Goal: Transaction & Acquisition: Purchase product/service

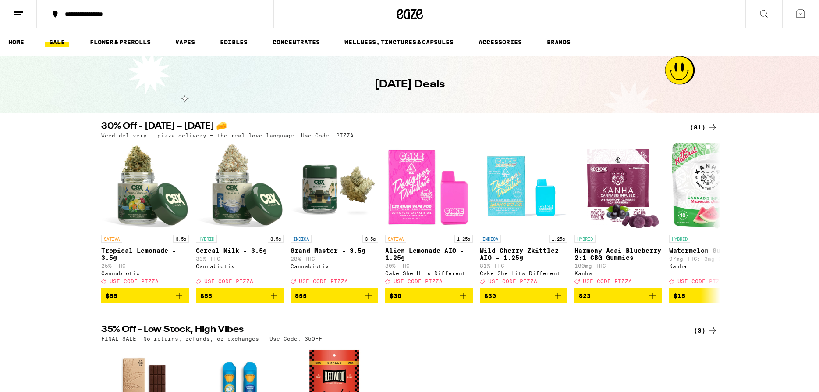
click at [712, 128] on icon at bounding box center [713, 127] width 11 height 11
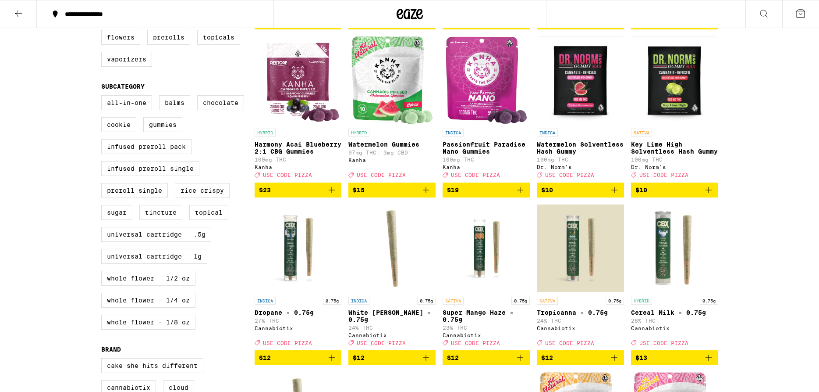
scroll to position [313, 0]
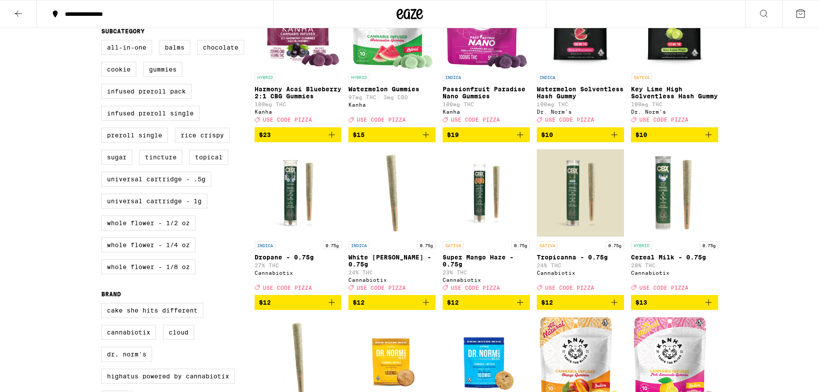
click at [709, 305] on icon "Add to bag" at bounding box center [709, 302] width 6 height 6
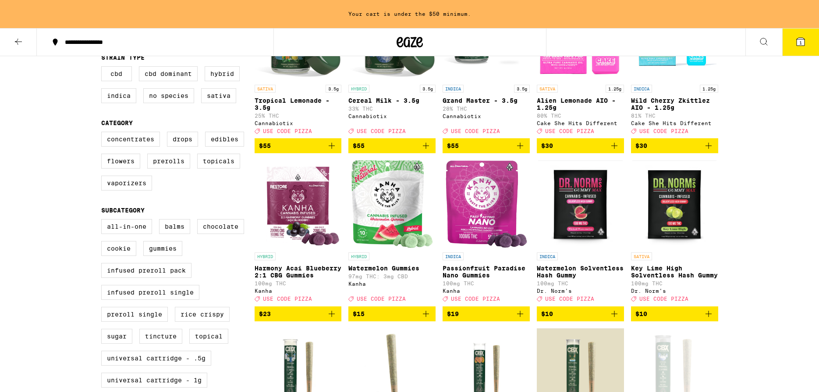
scroll to position [0, 0]
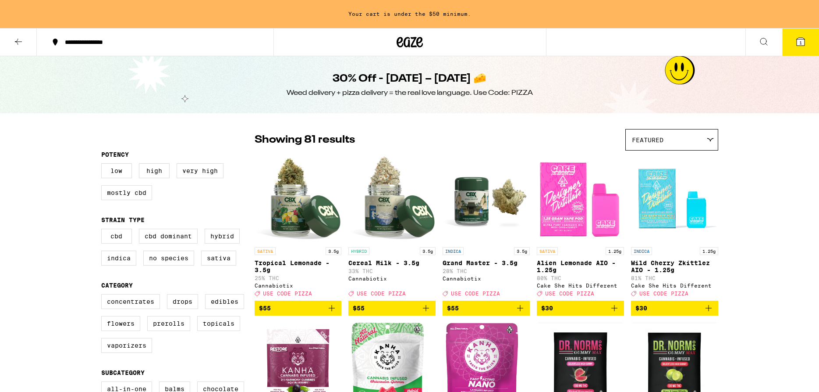
click at [18, 39] on icon at bounding box center [18, 42] width 7 height 6
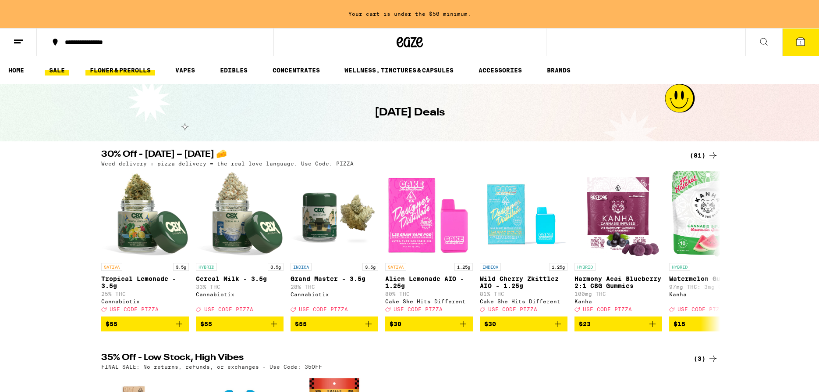
click at [128, 69] on link "FLOWER & PREROLLS" at bounding box center [120, 70] width 70 height 11
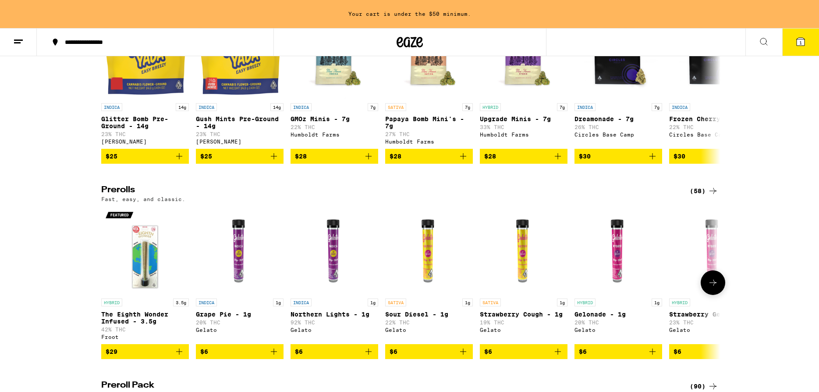
scroll to position [358, 0]
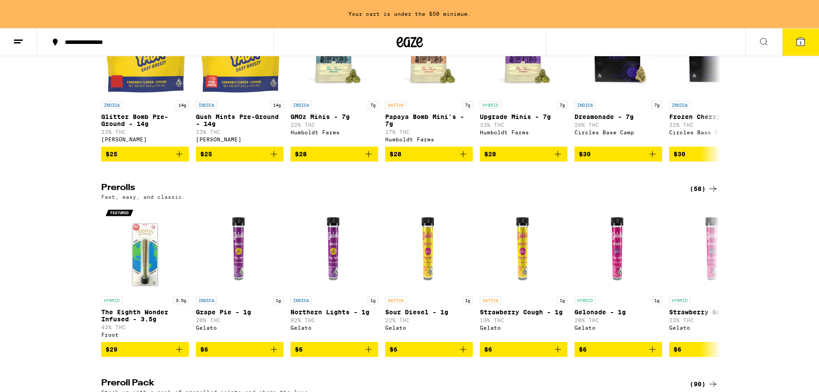
click at [704, 194] on div "(58)" at bounding box center [704, 188] width 28 height 11
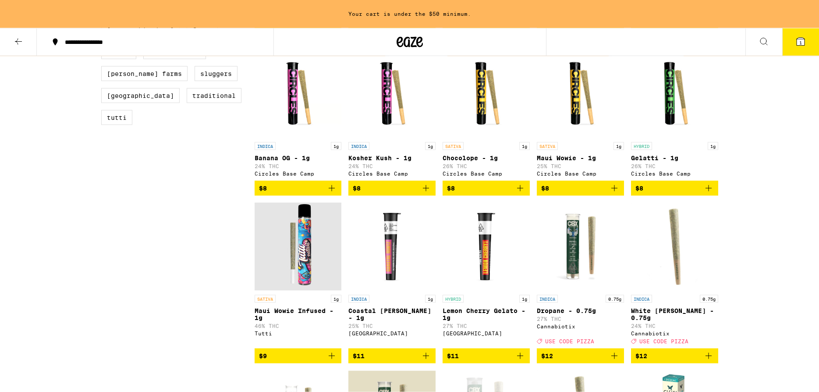
scroll to position [447, 0]
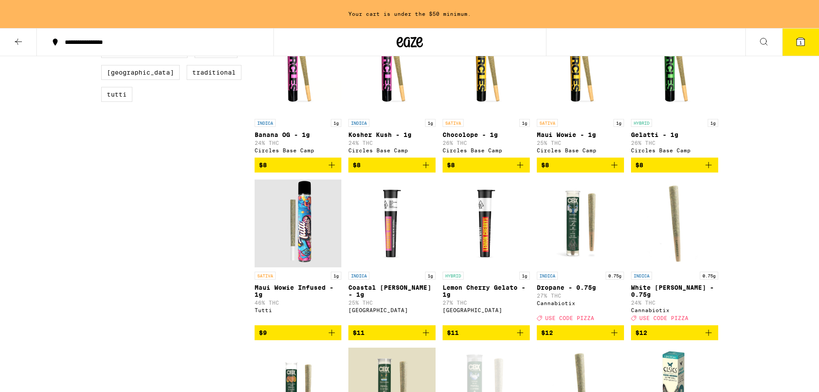
click at [332, 335] on icon "Add to bag" at bounding box center [332, 332] width 6 height 6
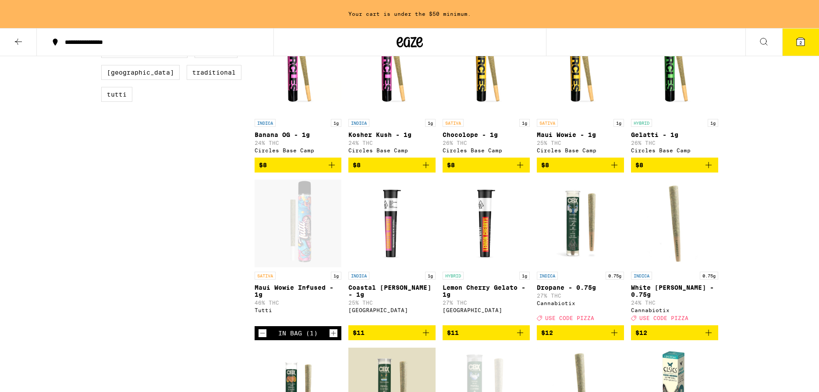
click at [333, 335] on icon "Increment" at bounding box center [333, 333] width 5 height 5
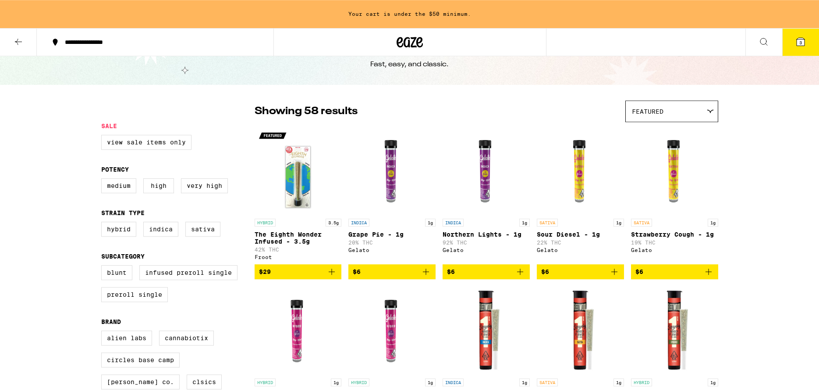
scroll to position [45, 0]
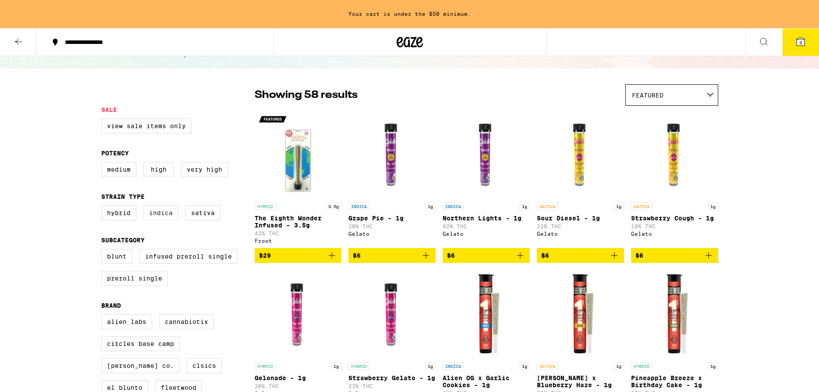
click at [167, 217] on label "Indica" at bounding box center [160, 212] width 35 height 15
click at [158, 216] on label "Indica" at bounding box center [160, 212] width 35 height 15
click at [103, 207] on input "Indica" at bounding box center [103, 206] width 0 height 0
checkbox input "true"
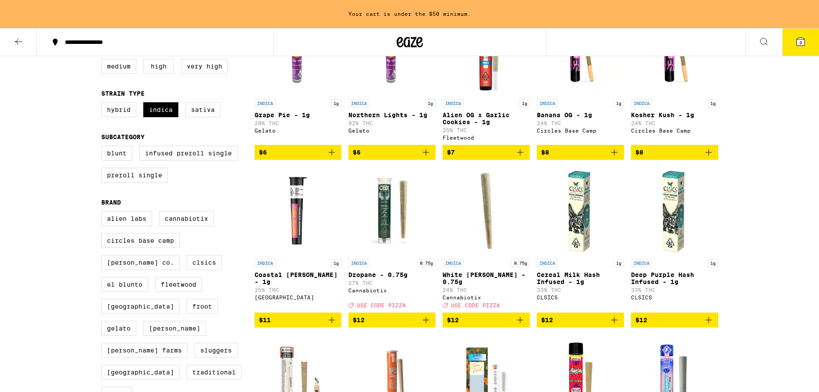
scroll to position [103, 0]
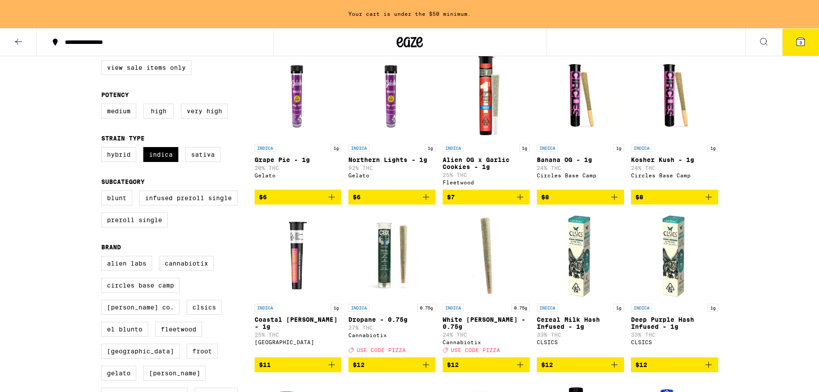
click at [424, 201] on icon "Add to bag" at bounding box center [426, 197] width 11 height 11
click at [357, 203] on icon "Decrement" at bounding box center [356, 197] width 8 height 11
click at [331, 200] on icon "Add to bag" at bounding box center [332, 197] width 11 height 11
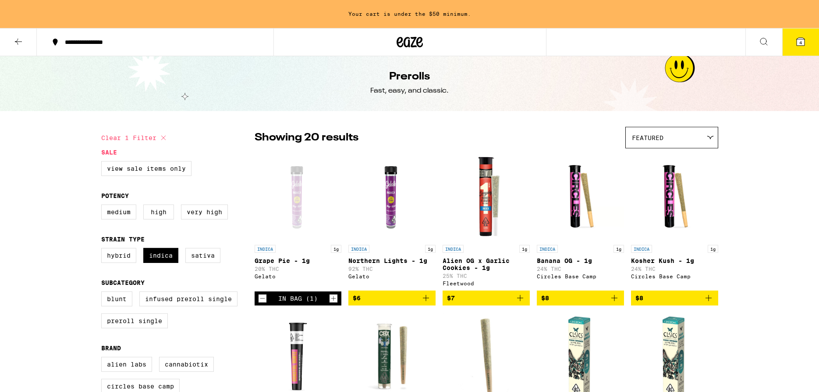
scroll to position [0, 0]
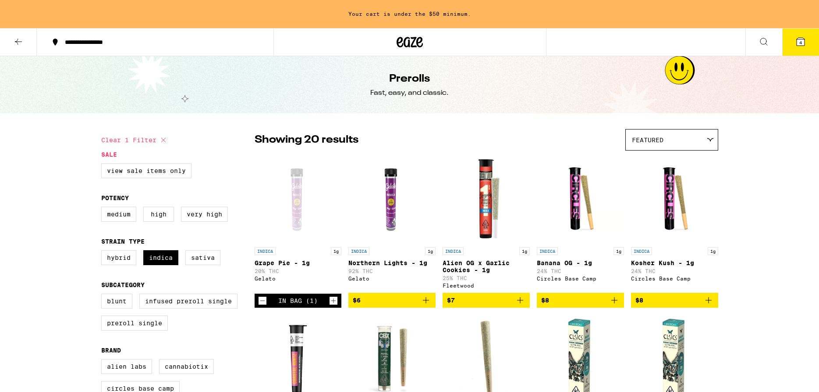
click at [803, 40] on icon at bounding box center [801, 42] width 8 height 8
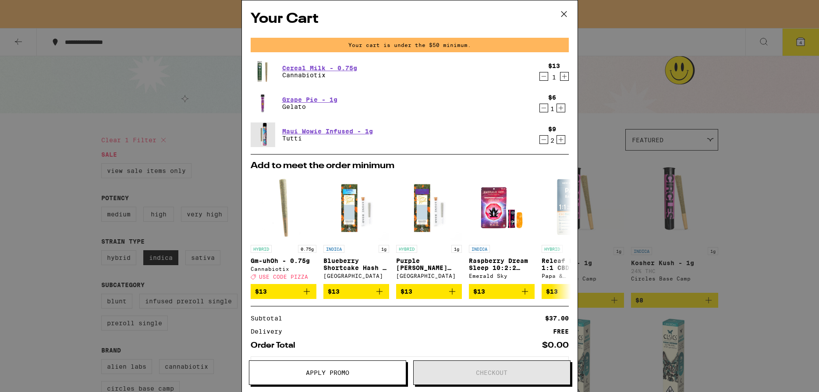
click at [210, 134] on div "Your Cart Your cart is under the $50 minimum. Cereal Milk - 0.75g Cannabiotix $…" at bounding box center [409, 196] width 819 height 392
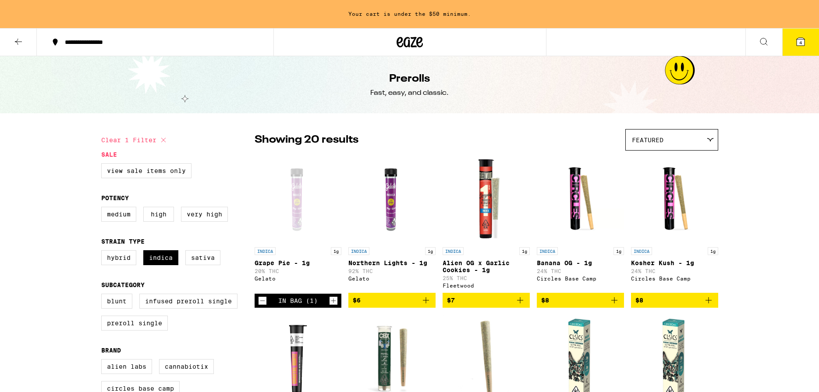
click at [16, 40] on icon at bounding box center [18, 41] width 11 height 11
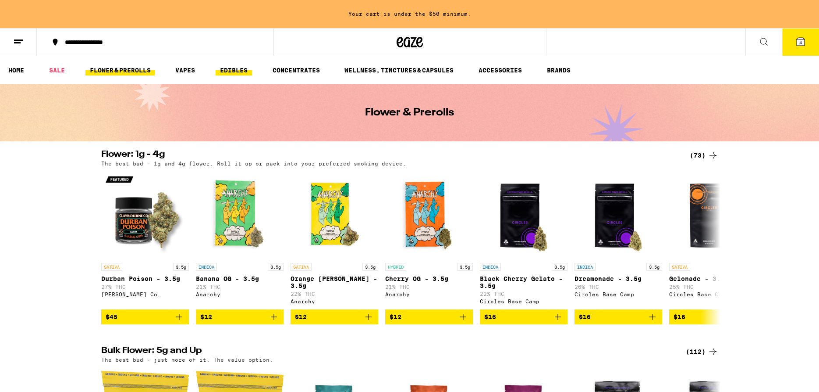
click at [233, 70] on link "EDIBLES" at bounding box center [234, 70] width 36 height 11
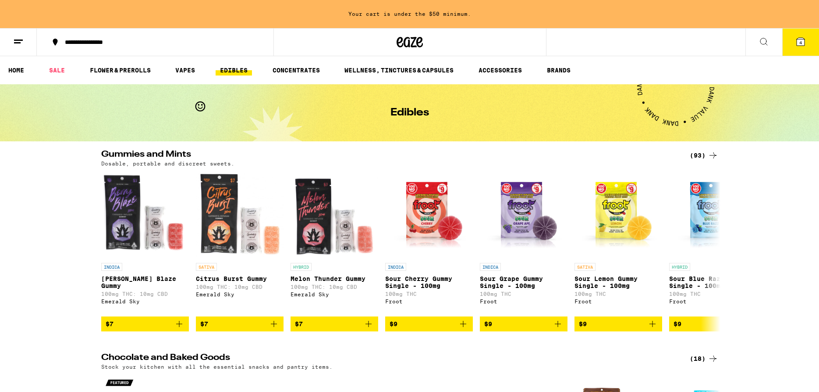
click at [698, 153] on div "(93)" at bounding box center [704, 155] width 28 height 11
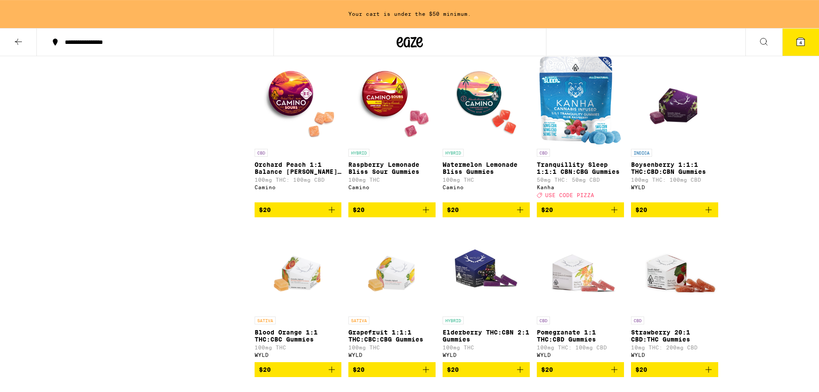
scroll to position [2057, 0]
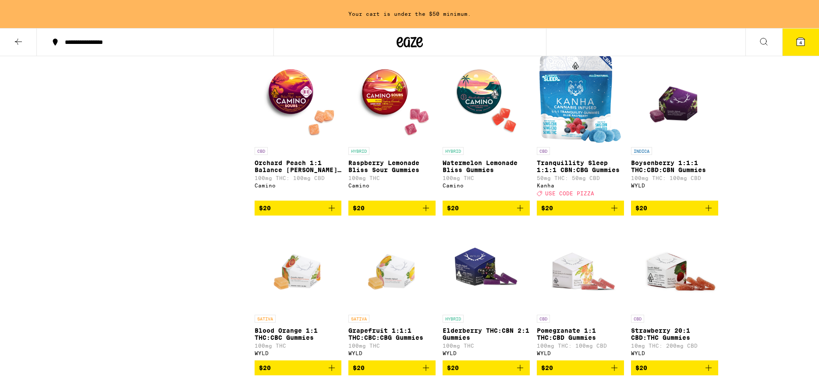
click at [709, 213] on icon "Add to bag" at bounding box center [709, 208] width 11 height 11
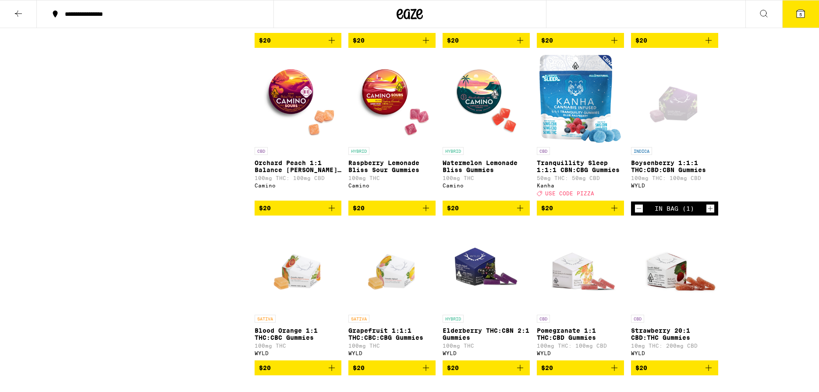
click at [798, 12] on icon at bounding box center [801, 14] width 8 height 8
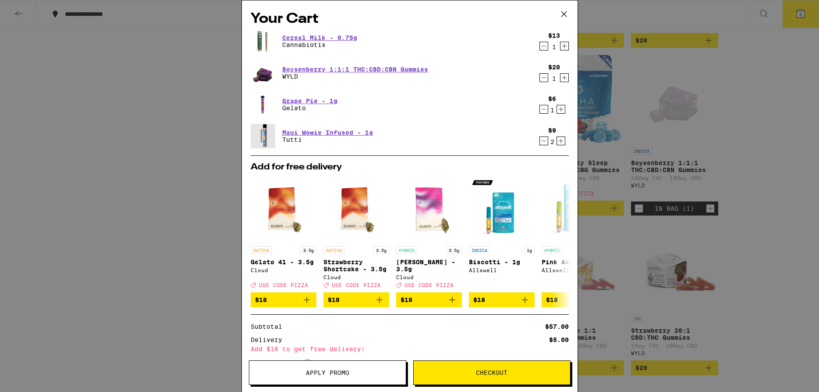
click at [544, 78] on icon "Decrement" at bounding box center [544, 77] width 8 height 11
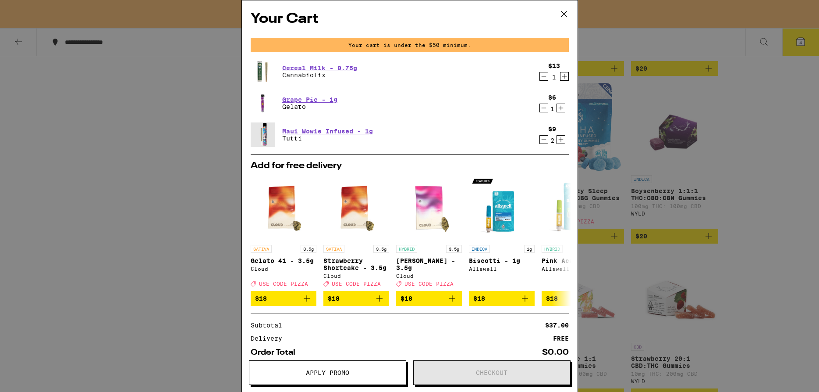
scroll to position [2057, 0]
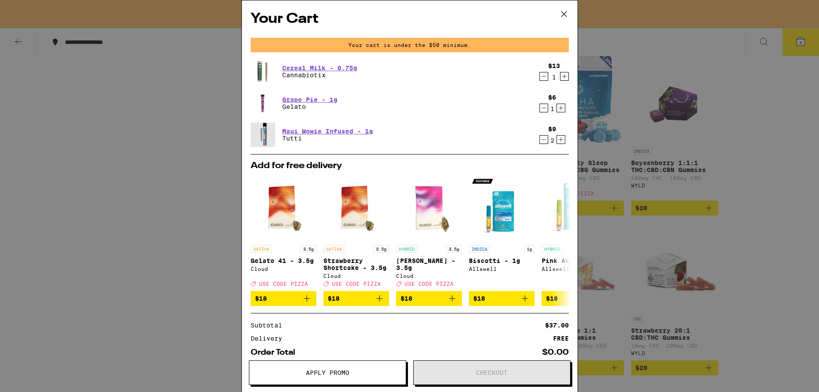
click at [561, 140] on icon "Increment" at bounding box center [561, 139] width 8 height 11
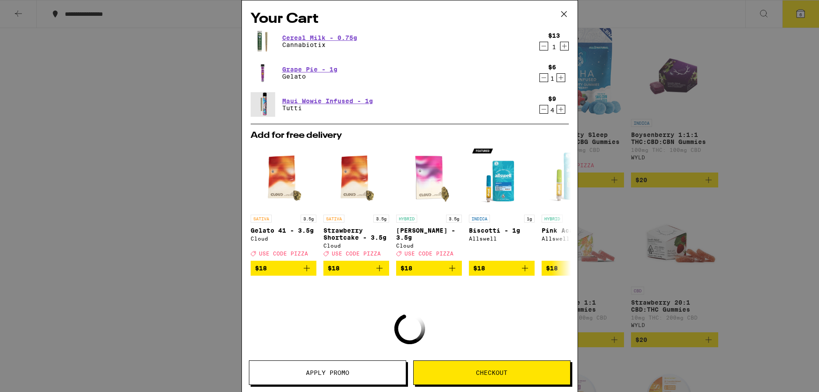
scroll to position [2029, 0]
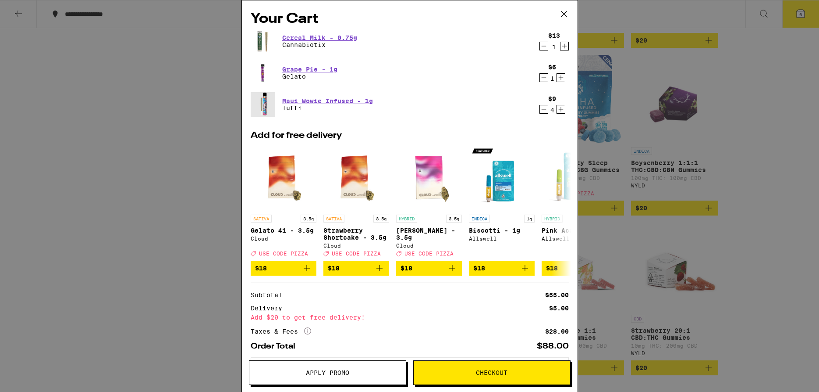
click at [501, 371] on span "Checkout" at bounding box center [492, 372] width 32 height 6
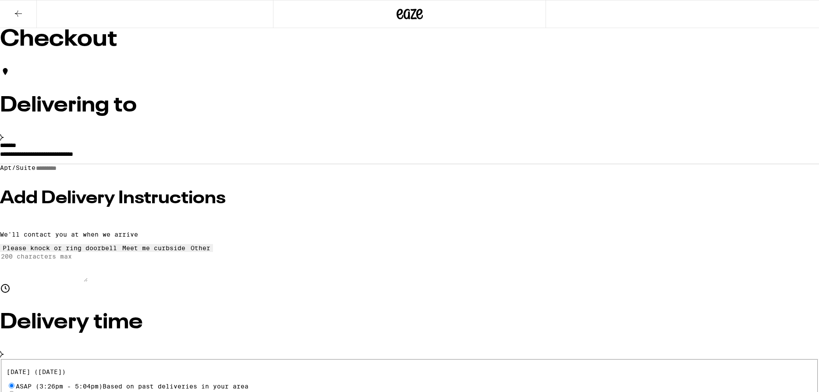
scroll to position [179, 0]
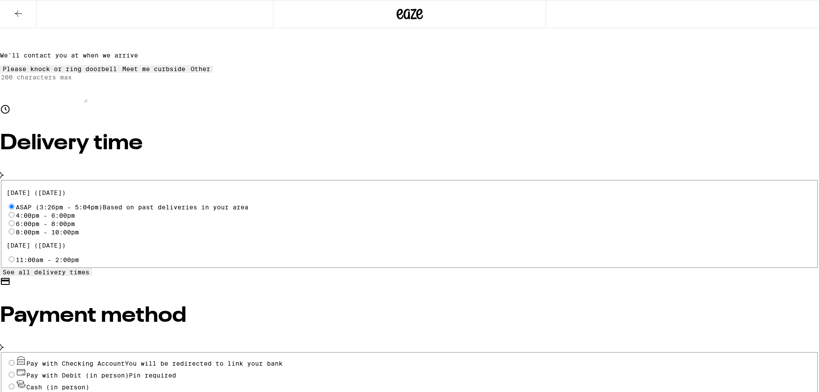
click at [14, 371] on input "Pay with Debit (in person) Pin required" at bounding box center [12, 374] width 6 height 6
radio input "true"
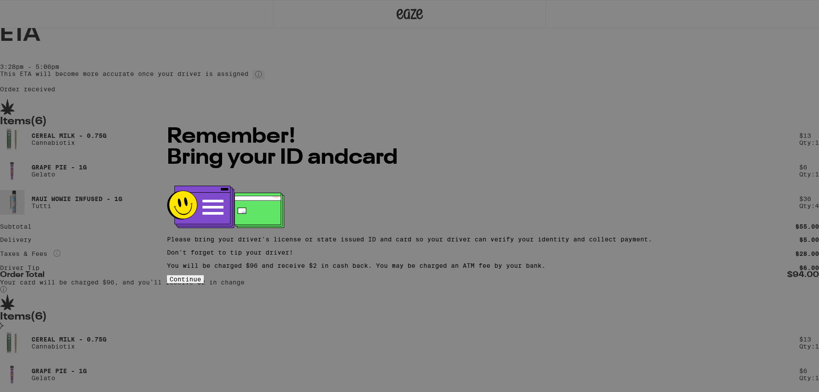
click at [201, 279] on span "Continue" at bounding box center [186, 278] width 32 height 7
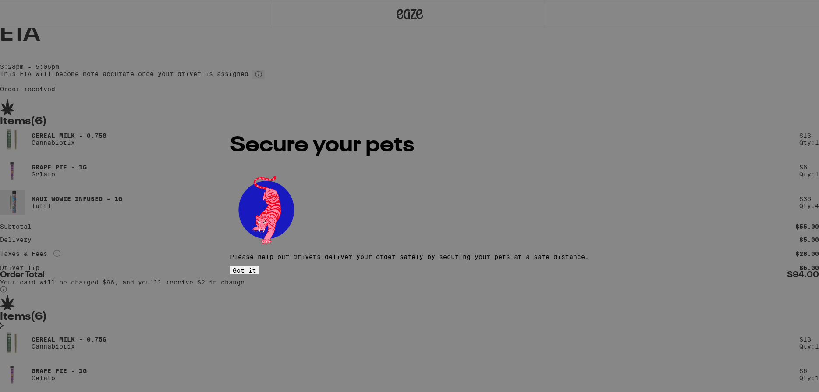
click at [259, 266] on button "Got it" at bounding box center [244, 270] width 29 height 8
